Goal: Task Accomplishment & Management: Complete application form

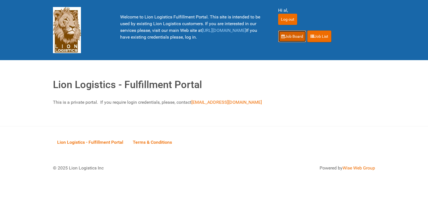
click at [293, 37] on link "Job Board" at bounding box center [292, 37] width 28 height 12
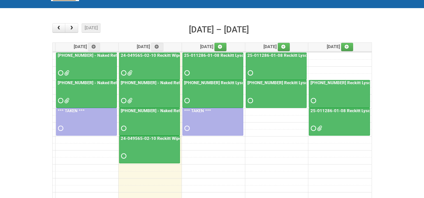
scroll to position [56, 0]
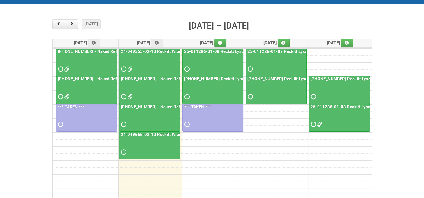
click at [158, 133] on link "24-049565-02-10 Reckitt Wipes HUT Stages 1-3 - slot for photos" at bounding box center [183, 134] width 127 height 5
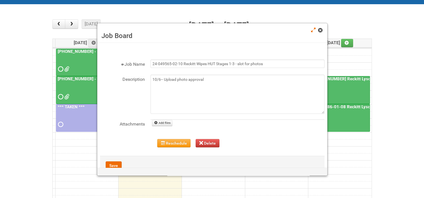
click at [322, 30] on span at bounding box center [320, 30] width 4 height 4
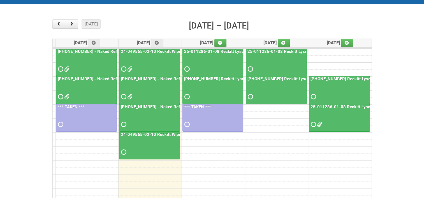
click at [225, 49] on link "25-011286-01-08 Reckitt Lysol Laundry Scented - BLINDING (hold slot)" at bounding box center [252, 51] width 138 height 5
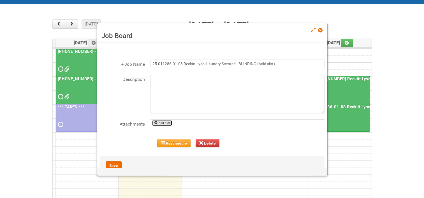
click at [164, 122] on link "Add files" at bounding box center [162, 123] width 20 height 6
click at [167, 123] on link "Add files" at bounding box center [162, 123] width 20 height 6
type input "C:\fakepath\[PHONE_NUMBER] - MOR - Blinding.xlsm"
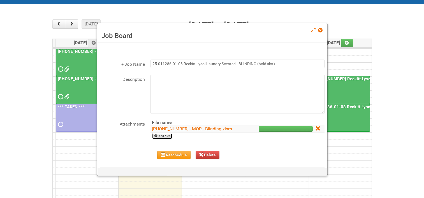
click at [159, 135] on link "Add files" at bounding box center [162, 136] width 20 height 6
type input "C:\fakepath\LABEL RECONCILIATION FORM_25011286.docx"
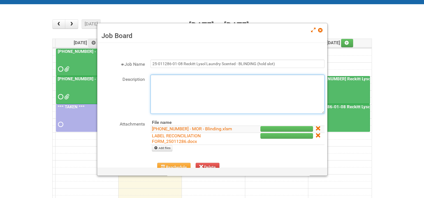
click at [163, 82] on textarea "Description" at bounding box center [238, 94] width 174 height 39
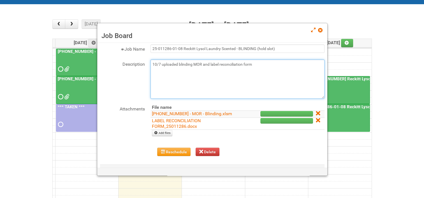
scroll to position [39, 0]
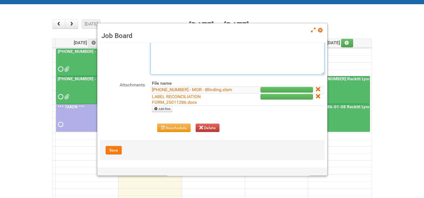
type textarea "10/7 uploaded blinding MOR and label reconciliation form"
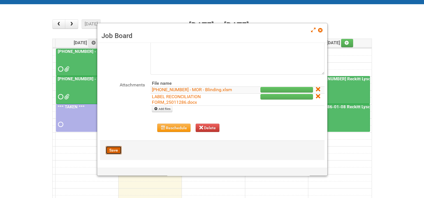
click at [117, 151] on button "Save" at bounding box center [114, 150] width 16 height 8
